Goal: Task Accomplishment & Management: Manage account settings

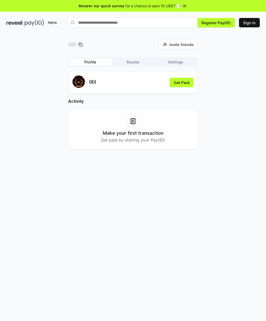
click at [144, 122] on div "Make your first transaction Get paid by sharing your Pay(ID)" at bounding box center [133, 129] width 117 height 28
click at [163, 137] on p "Get paid by sharing your Pay(ID)" at bounding box center [133, 140] width 64 height 6
click at [254, 23] on button "Sign In" at bounding box center [249, 22] width 21 height 9
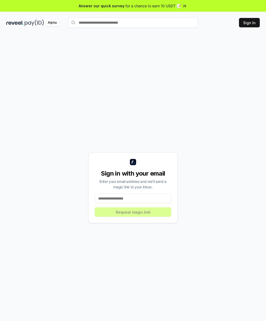
click at [137, 203] on input at bounding box center [133, 198] width 76 height 9
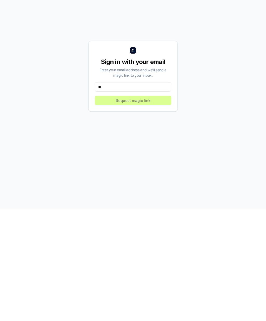
type input "*"
type input "**********"
click at [151, 207] on button "Request magic link" at bounding box center [133, 211] width 76 height 9
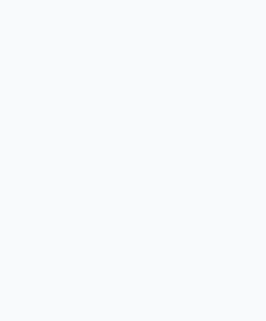
scroll to position [-6, 0]
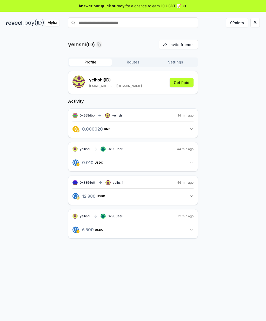
click at [191, 128] on icon "button" at bounding box center [192, 129] width 4 height 4
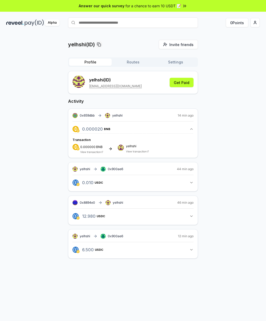
click at [193, 127] on button "0.000020 BNB 0.00002 BNB" at bounding box center [133, 129] width 121 height 9
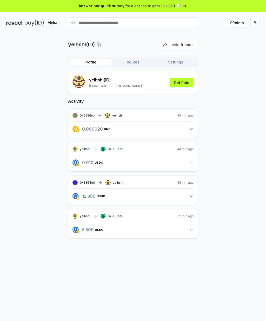
click at [193, 127] on icon "button" at bounding box center [192, 129] width 4 height 4
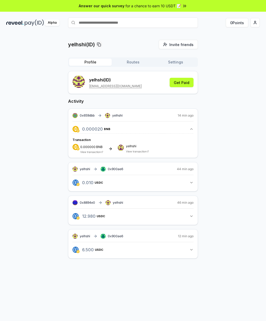
click at [193, 128] on icon "button" at bounding box center [192, 129] width 4 height 4
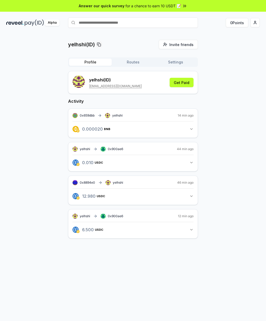
click at [193, 163] on icon "button" at bounding box center [192, 162] width 4 height 4
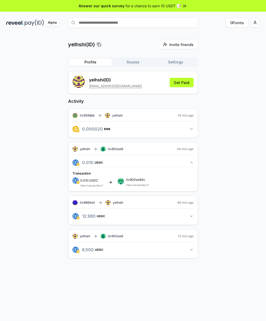
click at [146, 183] on link "View transaction" at bounding box center [136, 184] width 21 height 3
